Goal: Task Accomplishment & Management: Manage account settings

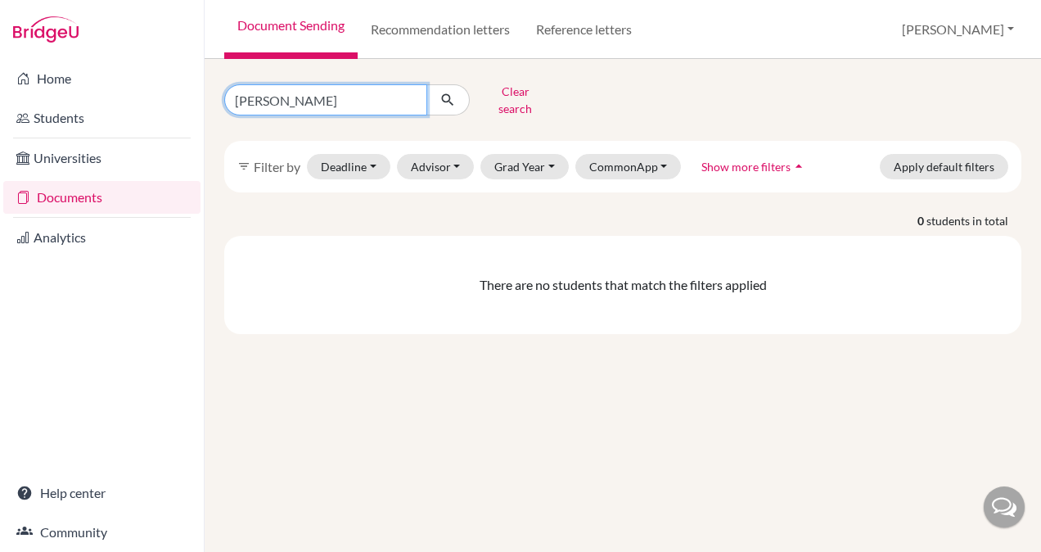
click at [406, 95] on input "[PERSON_NAME]" at bounding box center [325, 99] width 203 height 31
click at [437, 21] on link "Recommendation letters" at bounding box center [440, 29] width 165 height 59
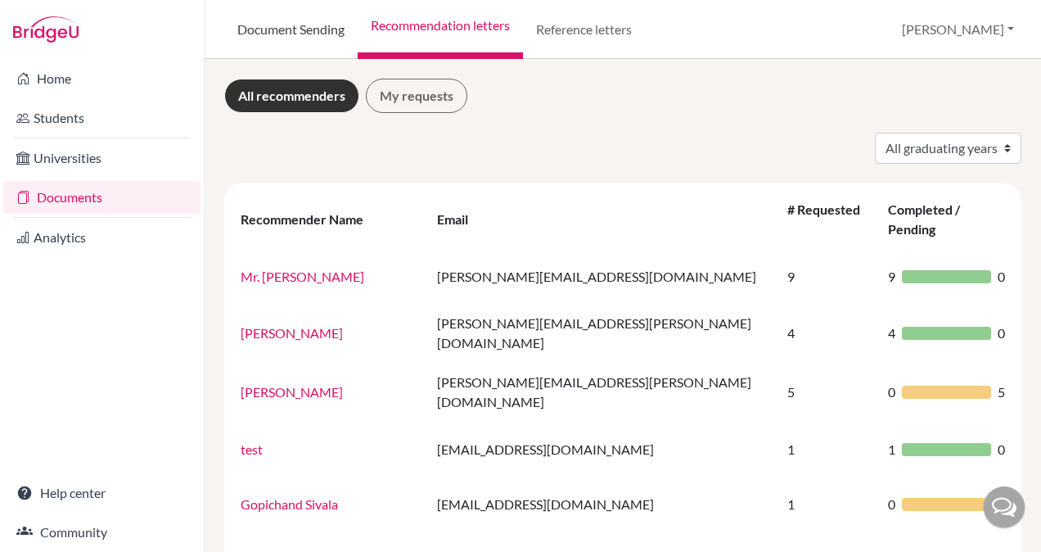
click at [309, 30] on link "Document Sending" at bounding box center [290, 29] width 133 height 59
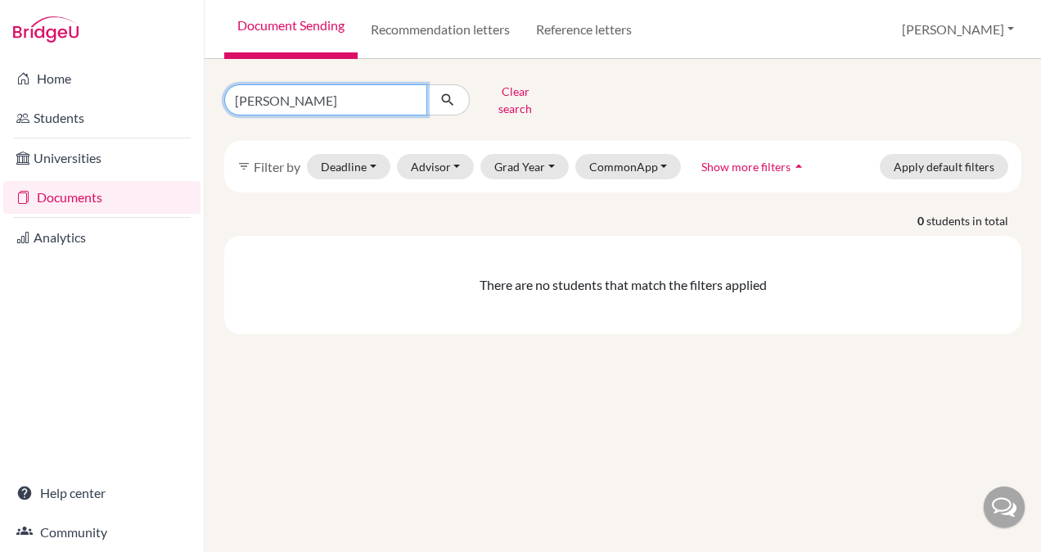
click at [413, 95] on input "[PERSON_NAME]" at bounding box center [325, 99] width 203 height 31
type input "[PERSON_NAME]"
click button "submit" at bounding box center [447, 99] width 43 height 31
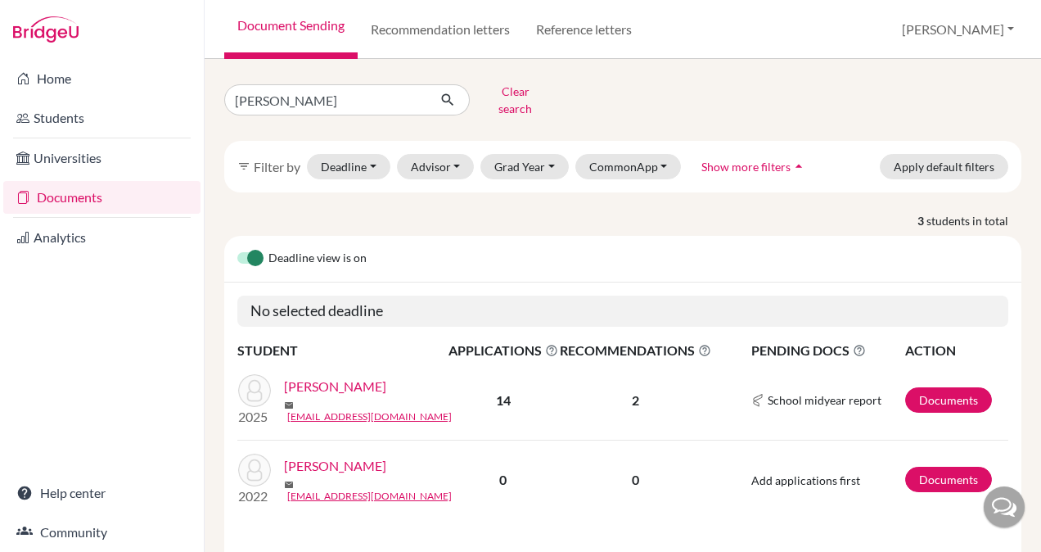
scroll to position [203, 0]
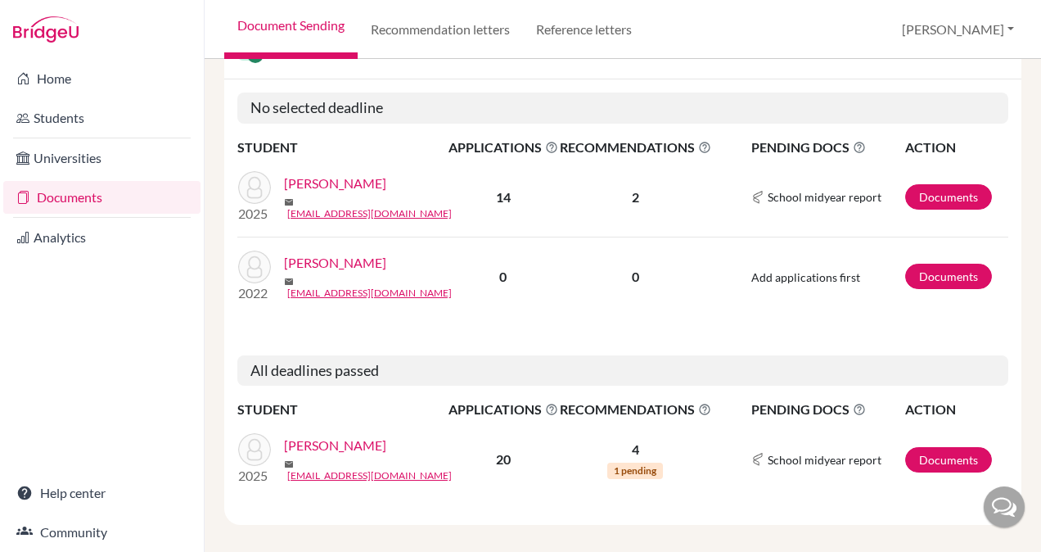
click at [339, 436] on link "[PERSON_NAME]" at bounding box center [335, 445] width 102 height 20
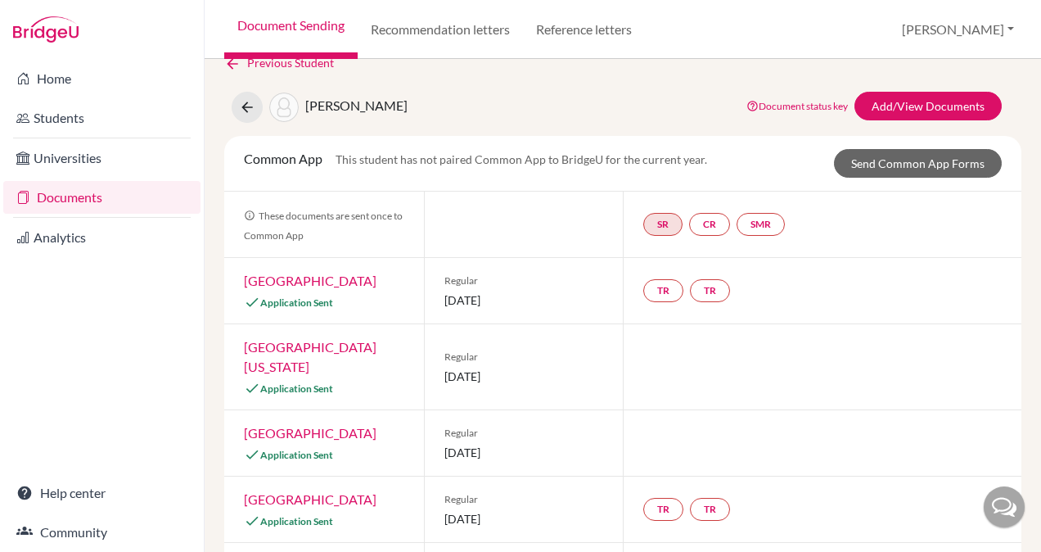
scroll to position [22, 0]
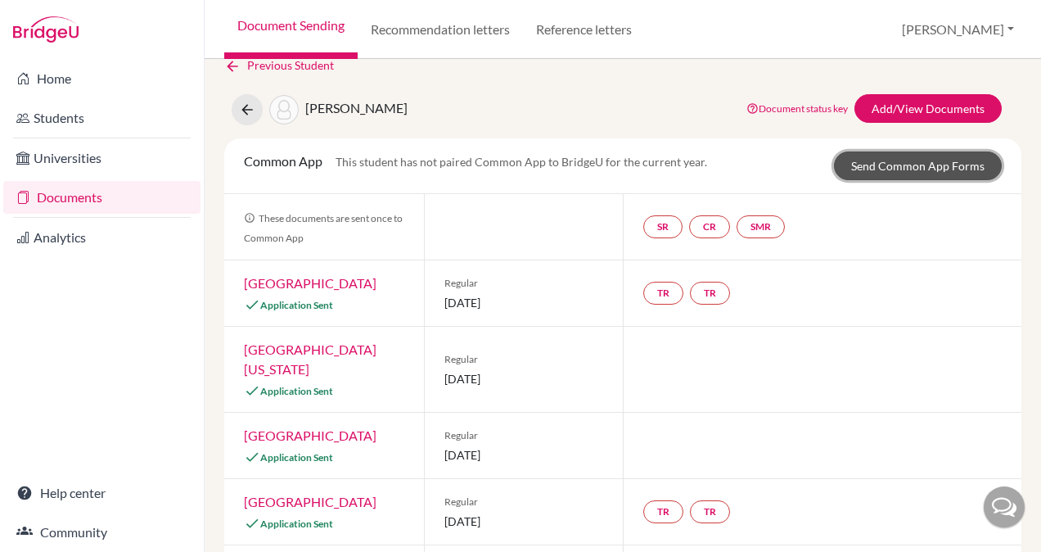
click at [887, 160] on link "Send Common App Forms" at bounding box center [918, 165] width 168 height 29
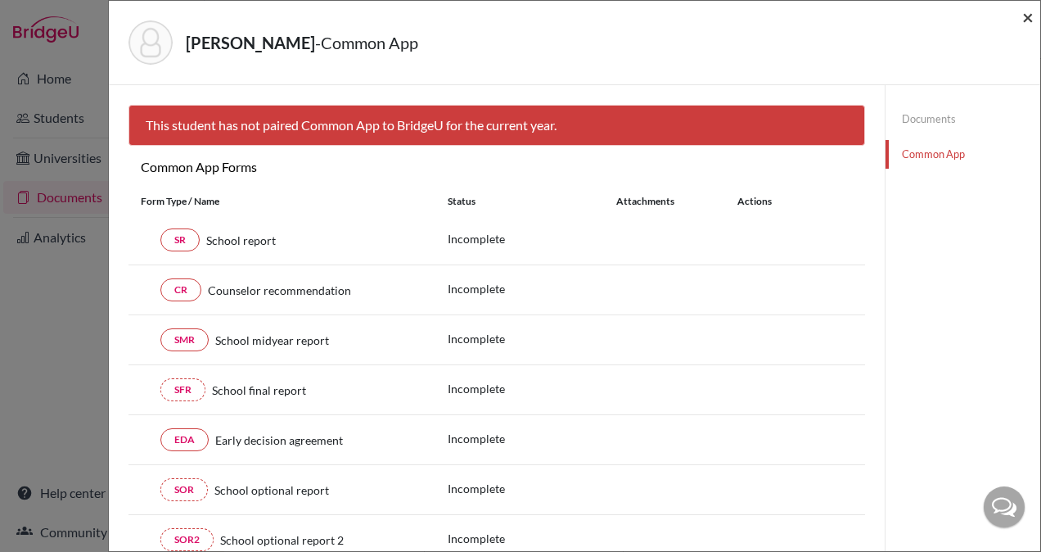
click at [1022, 7] on span "×" at bounding box center [1027, 17] width 11 height 24
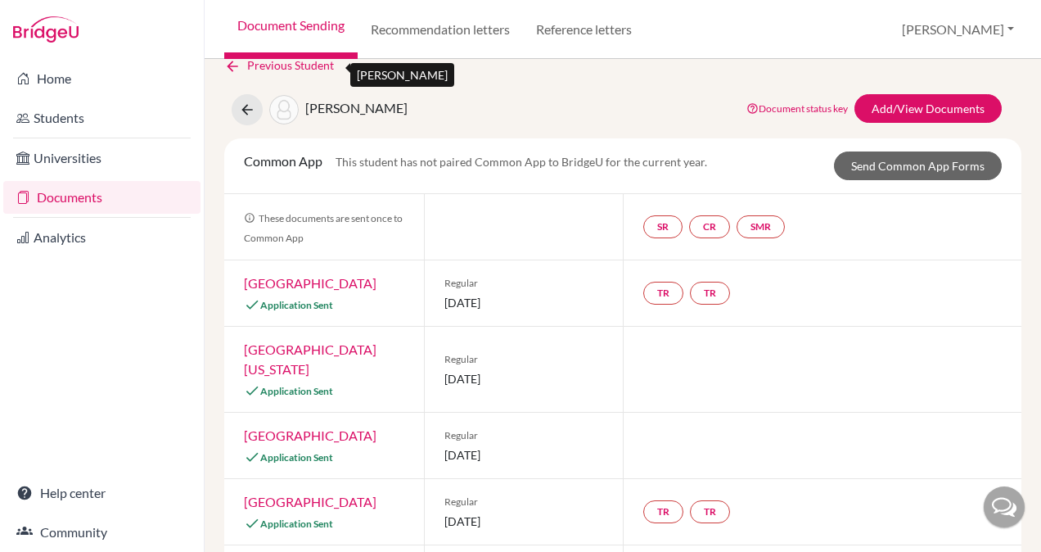
click at [260, 61] on link "Previous Student" at bounding box center [285, 65] width 123 height 18
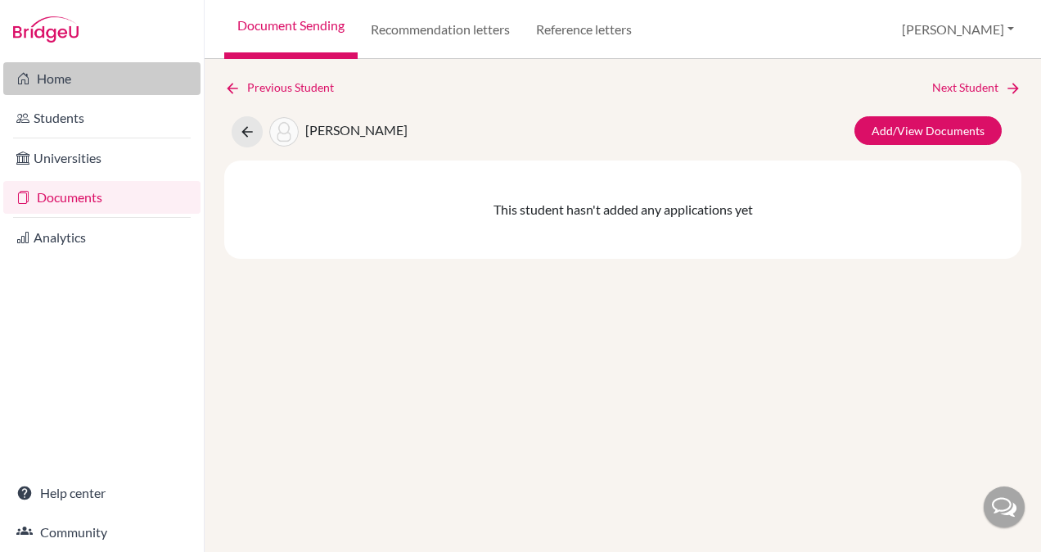
click at [111, 88] on link "Home" at bounding box center [101, 78] width 197 height 33
